Goal: Navigation & Orientation: Find specific page/section

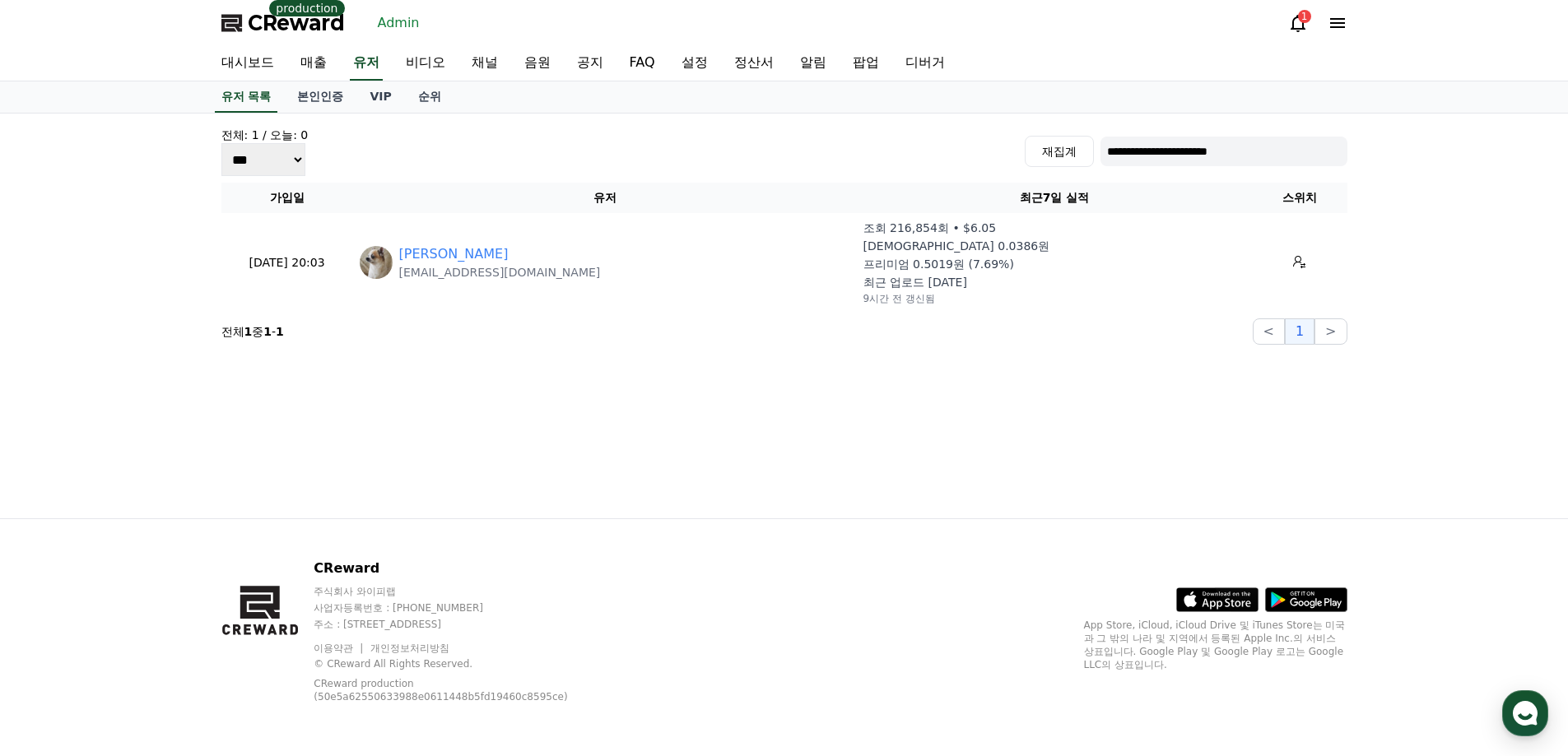
click at [228, 44] on div "CReward production Admin 1" at bounding box center [784, 23] width 1152 height 46
click at [233, 56] on link "대시보드" at bounding box center [248, 63] width 79 height 35
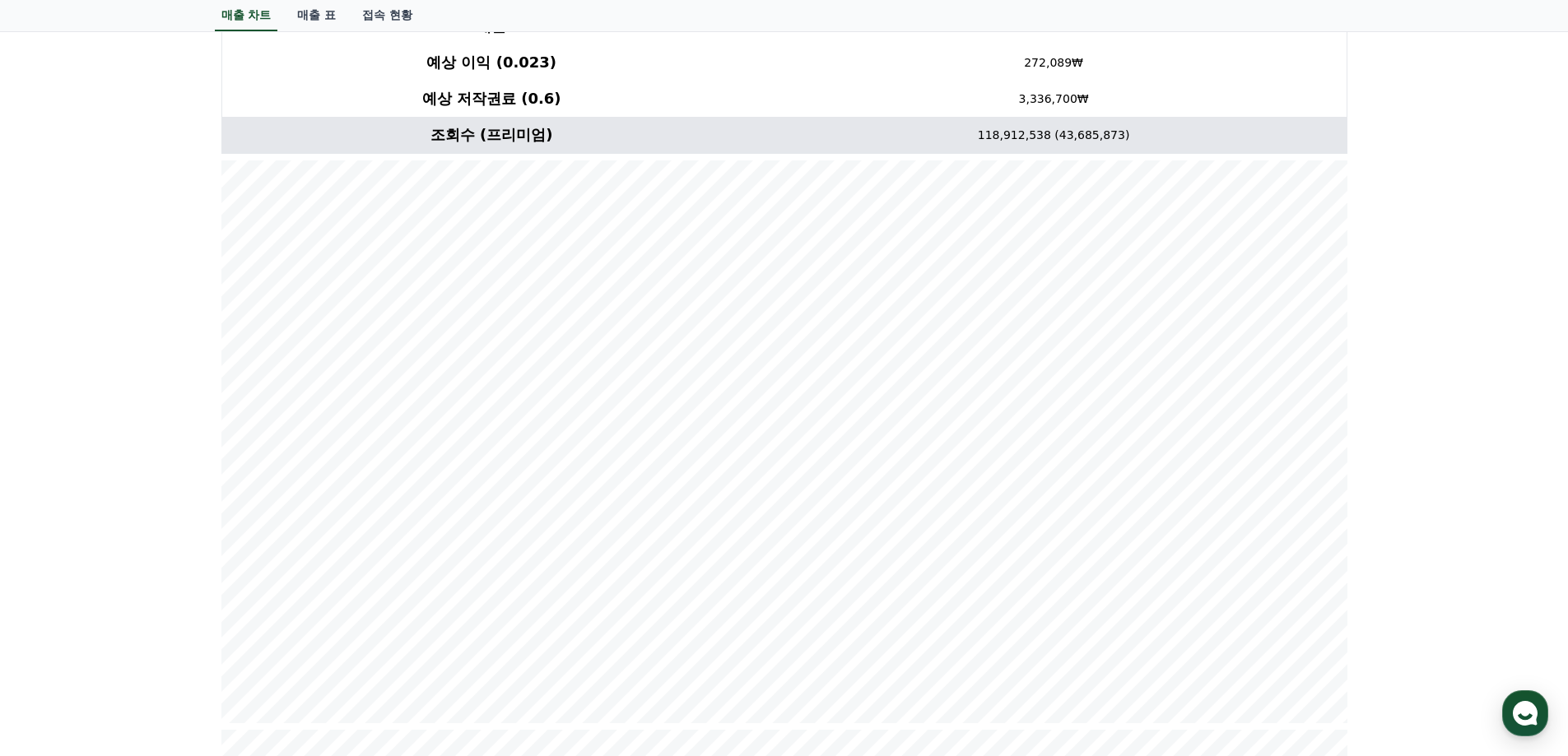
scroll to position [165, 0]
